Goal: Transaction & Acquisition: Purchase product/service

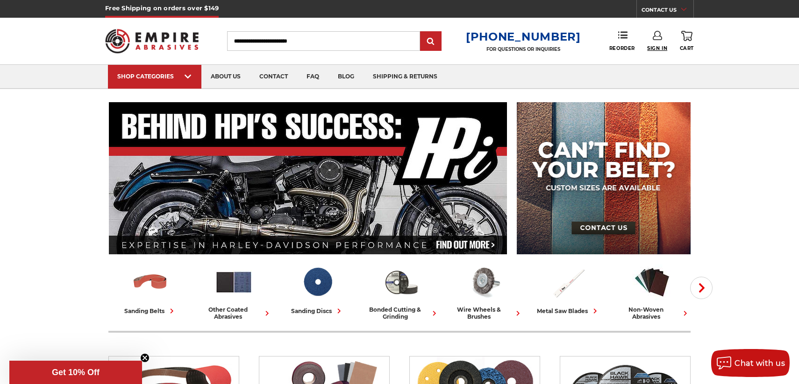
click at [657, 47] on span "Sign In" at bounding box center [657, 48] width 20 height 6
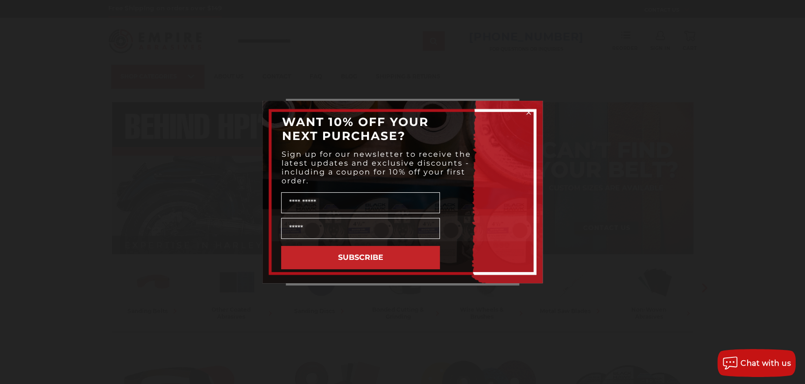
click at [528, 113] on circle "Close dialog" at bounding box center [528, 112] width 9 height 9
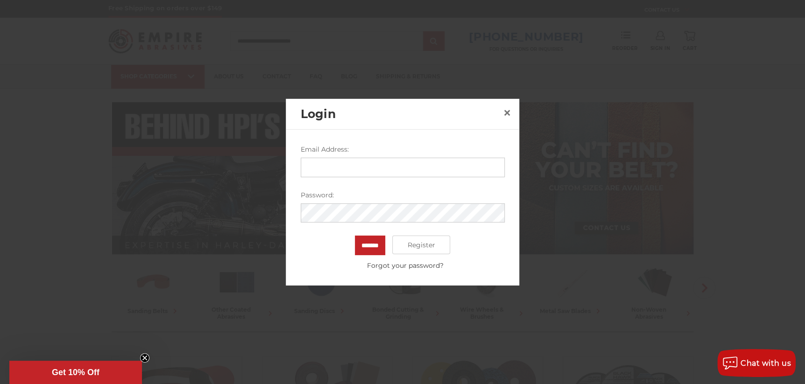
click at [322, 170] on input "Email Address:" at bounding box center [403, 167] width 204 height 20
type input "**********"
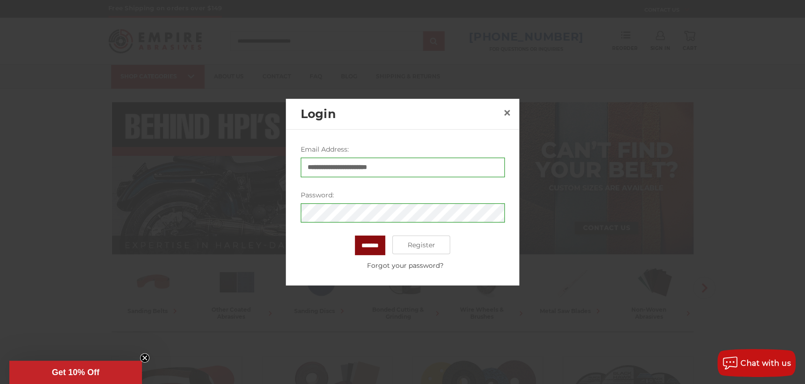
click at [375, 249] on input "*******" at bounding box center [370, 246] width 30 height 20
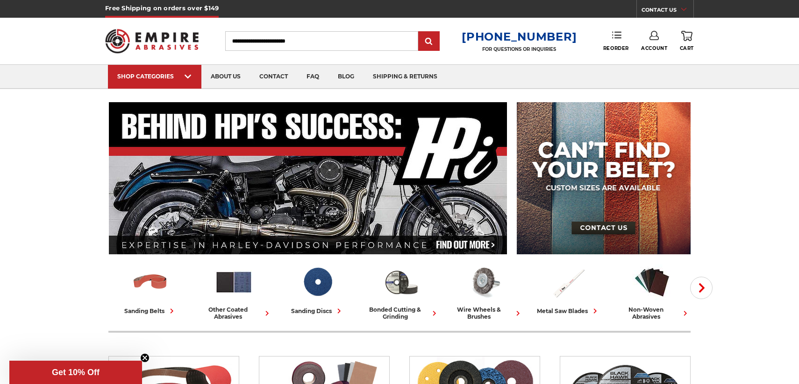
click at [611, 44] on link "Reorder" at bounding box center [616, 41] width 26 height 20
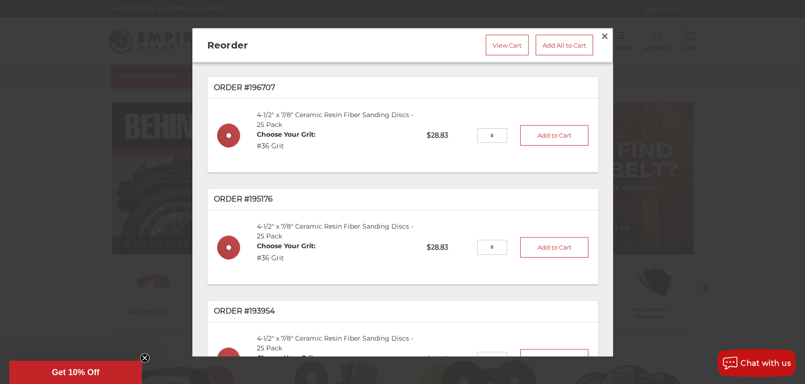
drag, startPoint x: 487, startPoint y: 131, endPoint x: 481, endPoint y: 131, distance: 6.1
click at [481, 131] on input "tel" at bounding box center [492, 135] width 30 height 15
type input "*"
click at [537, 135] on button "Add to Cart" at bounding box center [554, 135] width 68 height 21
click at [492, 44] on link "View Cart" at bounding box center [507, 45] width 43 height 21
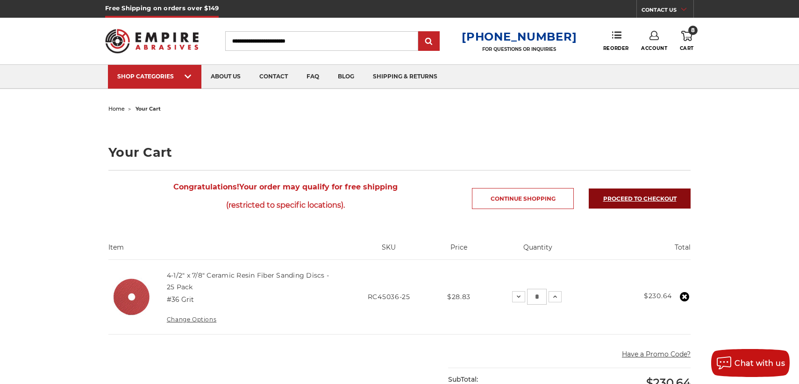
click at [643, 195] on link "Proceed to checkout" at bounding box center [639, 199] width 102 height 20
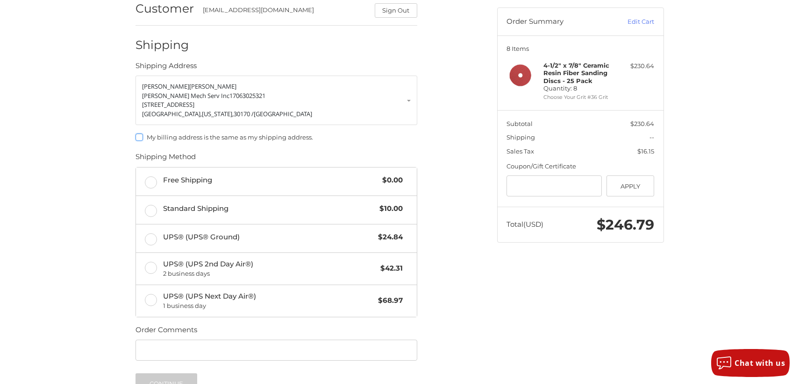
scroll to position [85, 0]
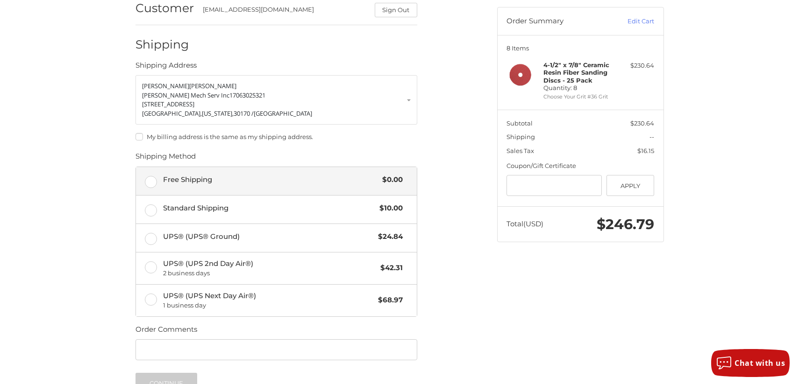
click at [154, 181] on label "Free Shipping $0.00" at bounding box center [276, 181] width 281 height 28
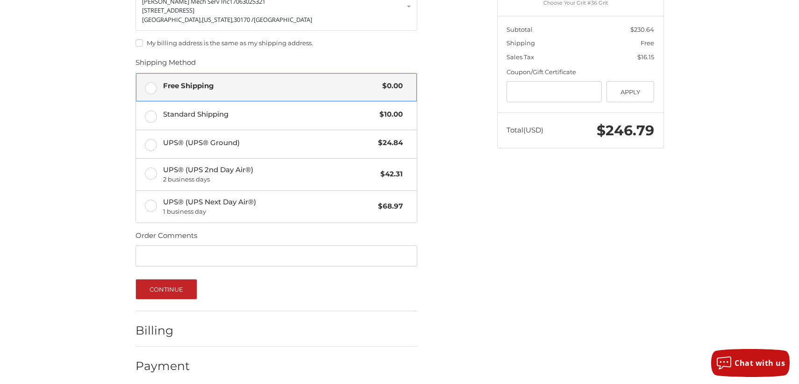
scroll to position [185, 0]
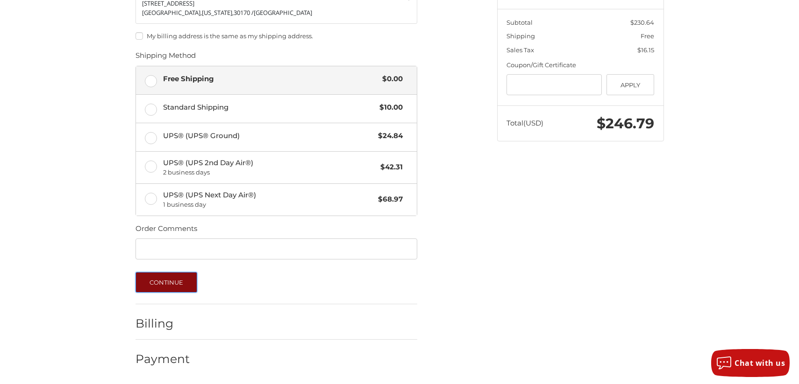
click at [159, 285] on button "Continue" at bounding box center [166, 282] width 62 height 21
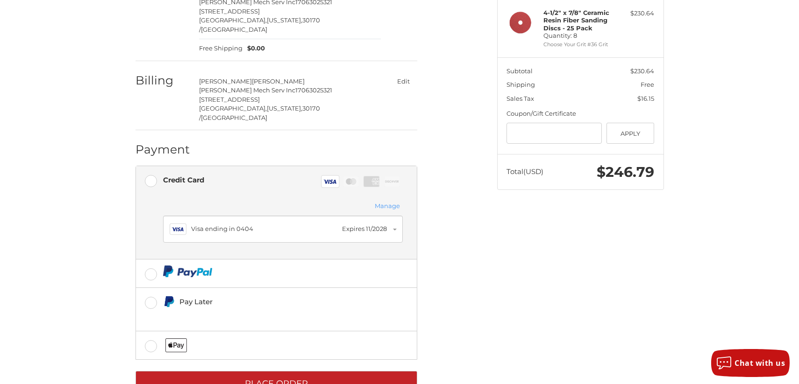
scroll to position [151, 0]
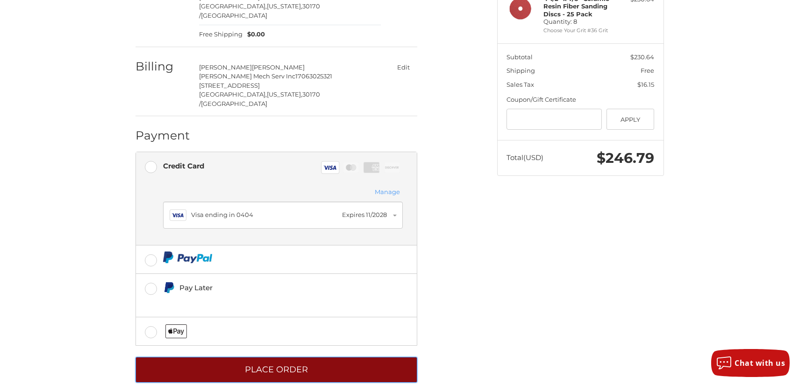
click at [299, 357] on button "Place Order" at bounding box center [276, 370] width 282 height 26
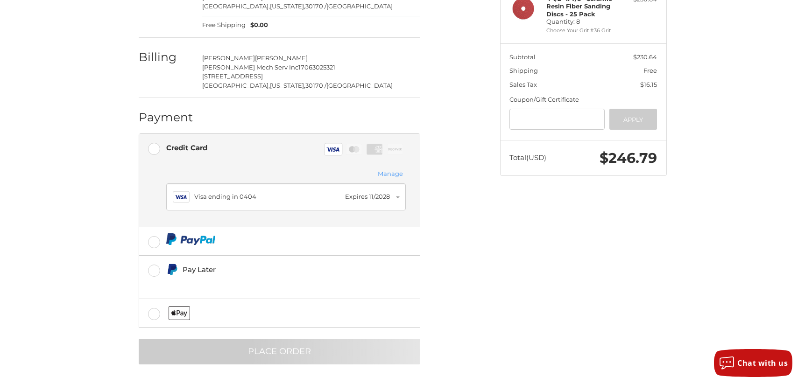
scroll to position [0, 0]
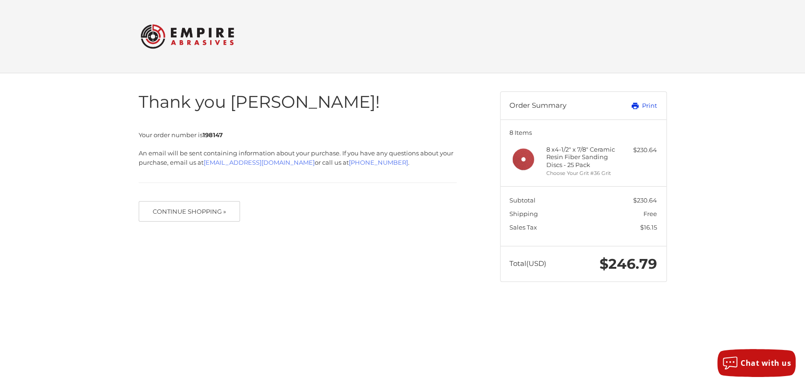
drag, startPoint x: 653, startPoint y: 106, endPoint x: 62, endPoint y: 333, distance: 633.4
click at [653, 106] on link "Print" at bounding box center [634, 105] width 46 height 9
